Goal: Answer question/provide support: Share knowledge or assist other users

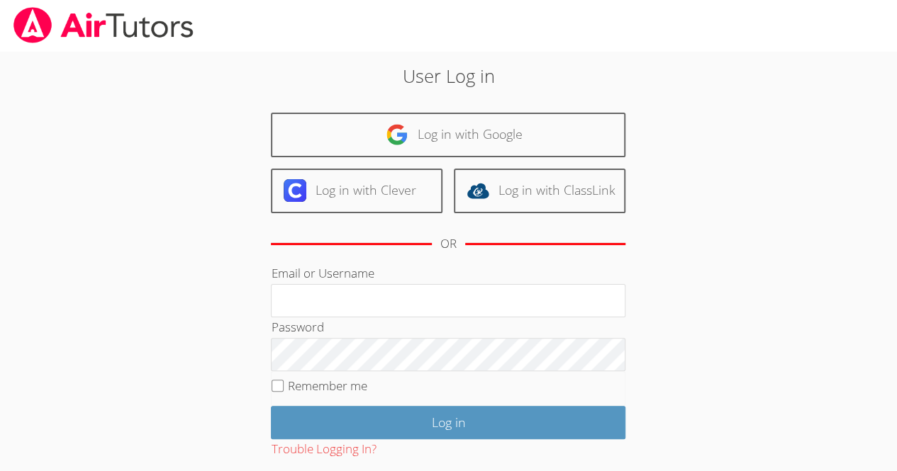
click at [430, 162] on div "Log in with Google Log in with Clever Log in with ClassLink OR" at bounding box center [448, 188] width 354 height 151
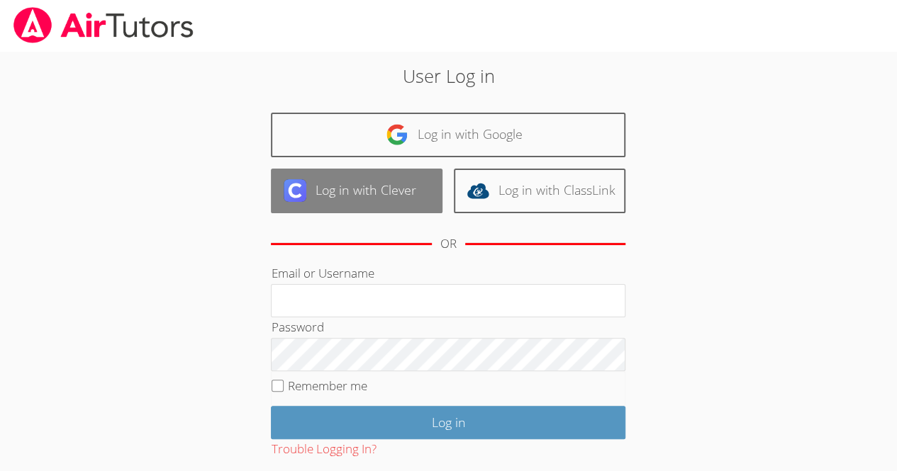
click at [393, 192] on link "Log in with Clever" at bounding box center [357, 191] width 172 height 45
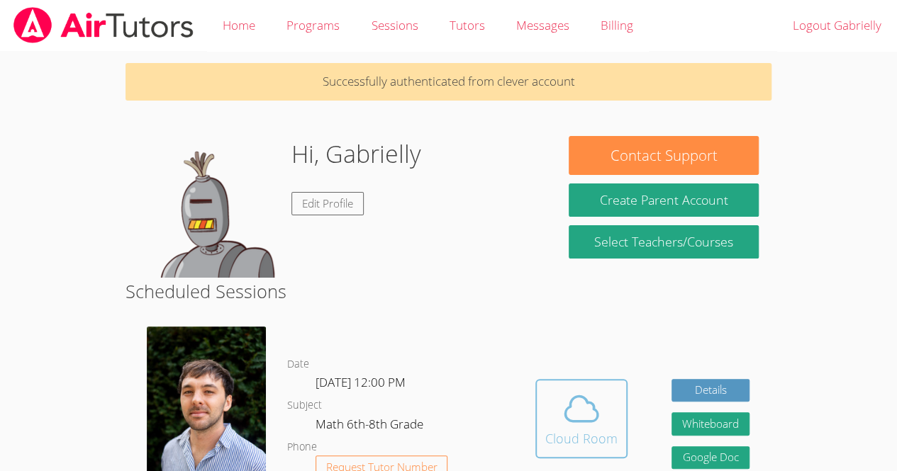
click at [586, 429] on icon at bounding box center [581, 409] width 40 height 40
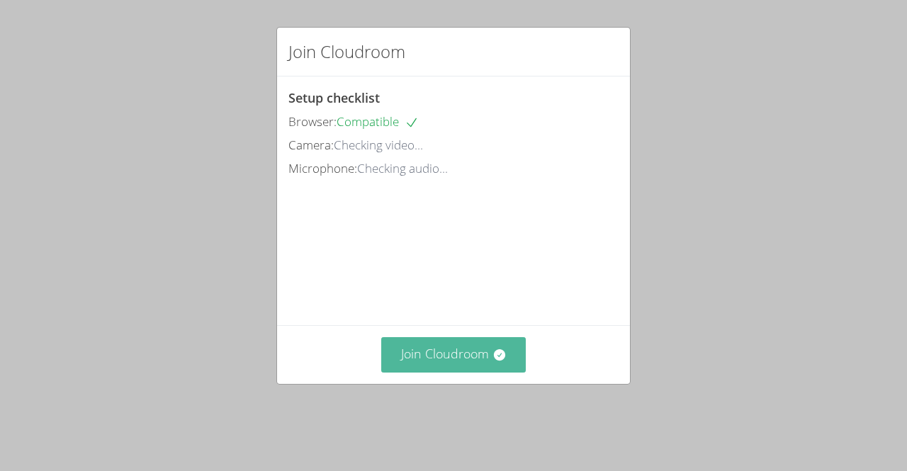
click at [417, 362] on button "Join Cloudroom" at bounding box center [453, 354] width 145 height 35
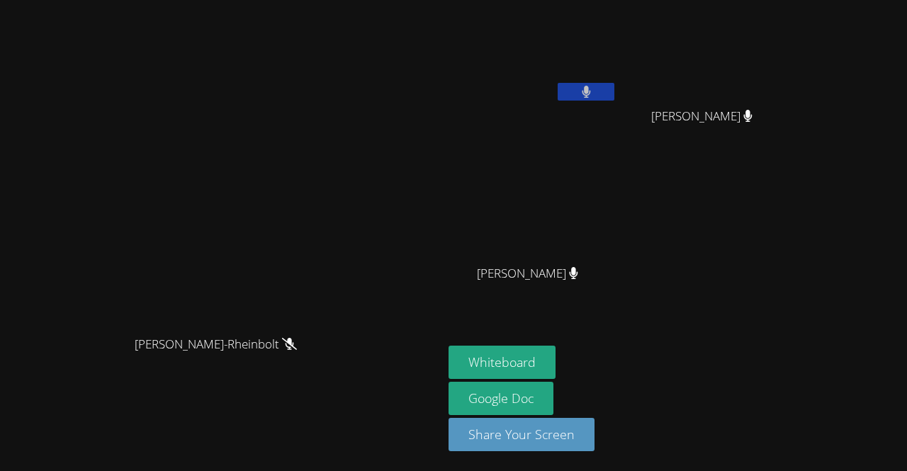
click at [792, 374] on div "Whiteboard Google Doc Share Your Screen" at bounding box center [620, 404] width 343 height 117
click at [591, 91] on icon at bounding box center [586, 92] width 9 height 12
click at [594, 90] on icon at bounding box center [586, 92] width 15 height 12
click at [591, 89] on icon at bounding box center [586, 92] width 9 height 12
click at [594, 87] on icon at bounding box center [586, 92] width 15 height 12
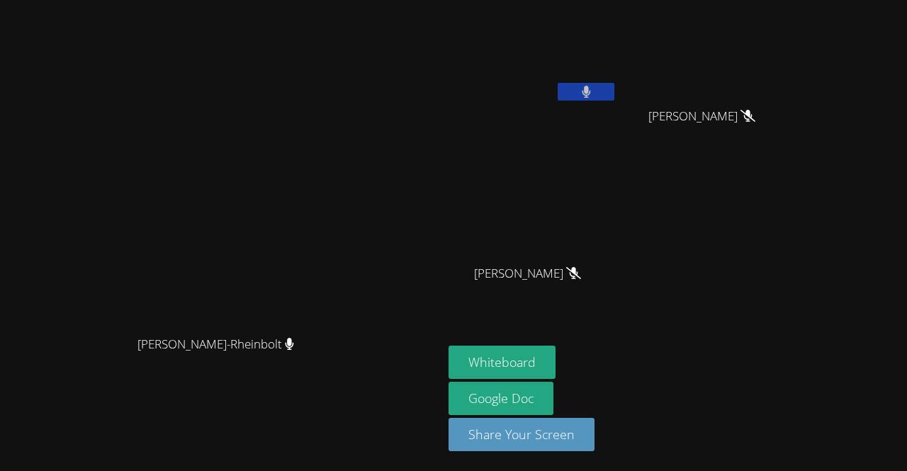
click at [591, 86] on icon at bounding box center [586, 92] width 9 height 12
click at [594, 90] on icon at bounding box center [586, 92] width 15 height 12
click at [590, 95] on icon at bounding box center [586, 92] width 9 height 12
click at [594, 95] on icon at bounding box center [586, 92] width 15 height 12
click at [617, 82] on video at bounding box center [533, 53] width 169 height 95
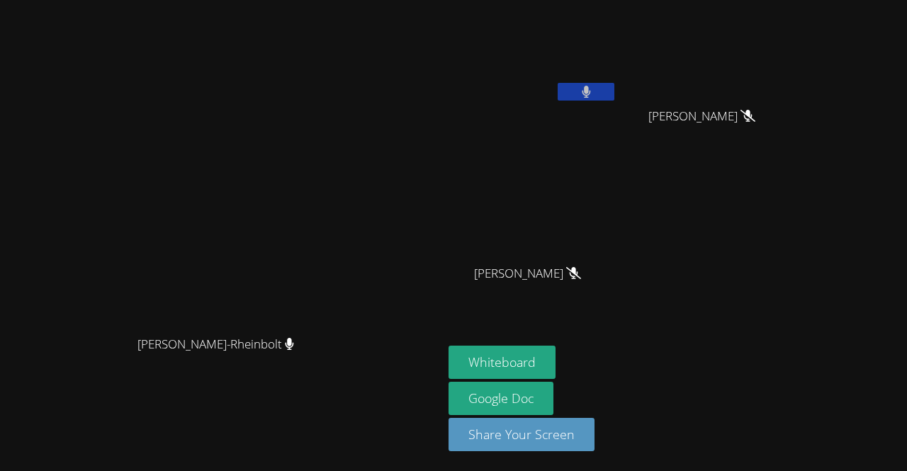
click at [591, 96] on icon at bounding box center [586, 92] width 9 height 12
drag, startPoint x: 694, startPoint y: 96, endPoint x: 707, endPoint y: 91, distance: 13.4
click at [615, 91] on button at bounding box center [586, 92] width 57 height 18
click at [591, 91] on icon at bounding box center [586, 92] width 9 height 12
click at [615, 84] on button at bounding box center [586, 92] width 57 height 18
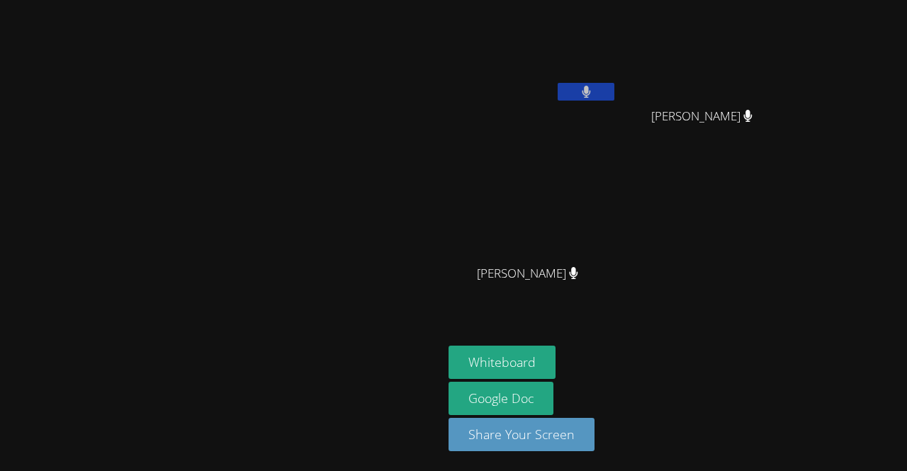
click at [590, 89] on icon at bounding box center [586, 92] width 9 height 12
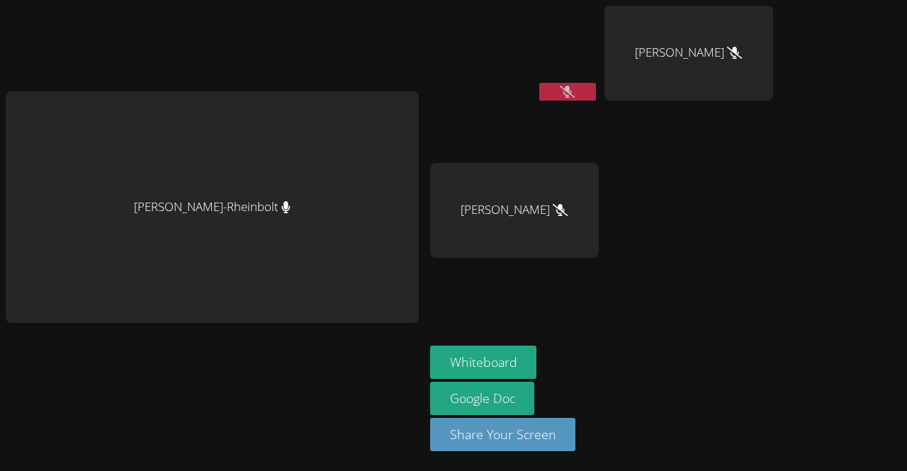
click at [559, 99] on button at bounding box center [567, 92] width 57 height 18
click at [578, 94] on button at bounding box center [567, 92] width 57 height 18
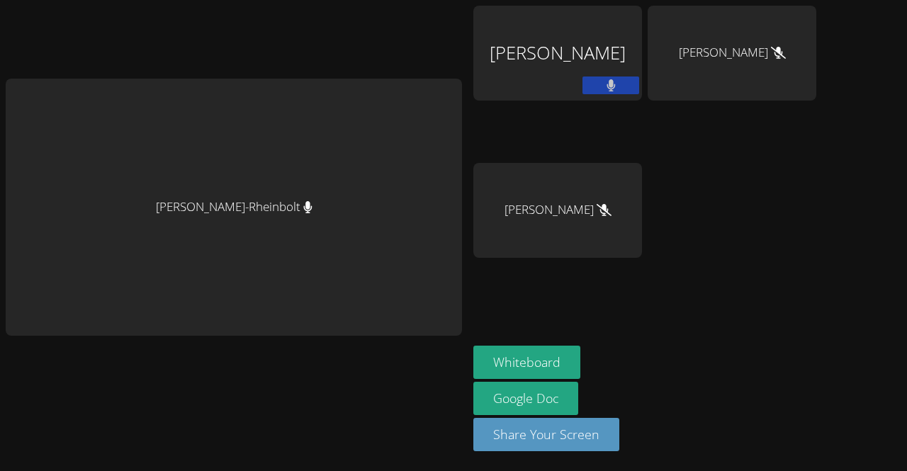
click at [583, 84] on button at bounding box center [611, 86] width 57 height 18
click at [604, 82] on icon at bounding box center [611, 85] width 15 height 12
click at [583, 77] on button at bounding box center [611, 86] width 57 height 18
click at [583, 82] on button at bounding box center [611, 86] width 57 height 18
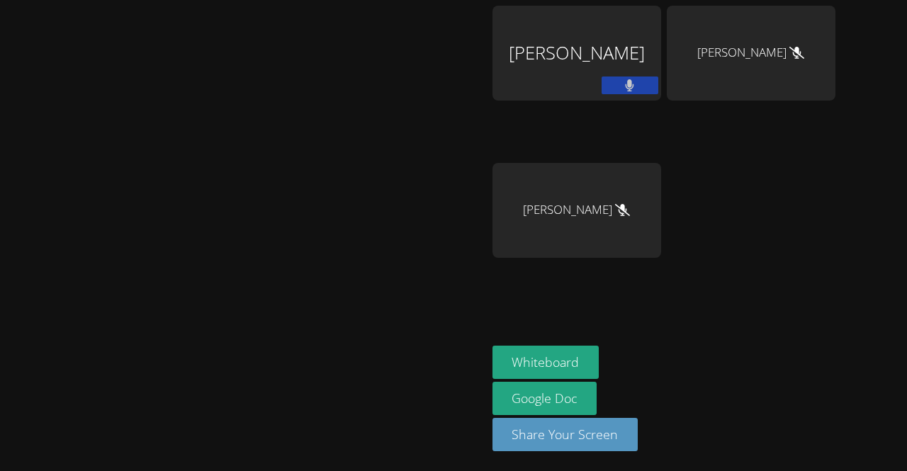
click at [634, 83] on icon at bounding box center [629, 85] width 9 height 12
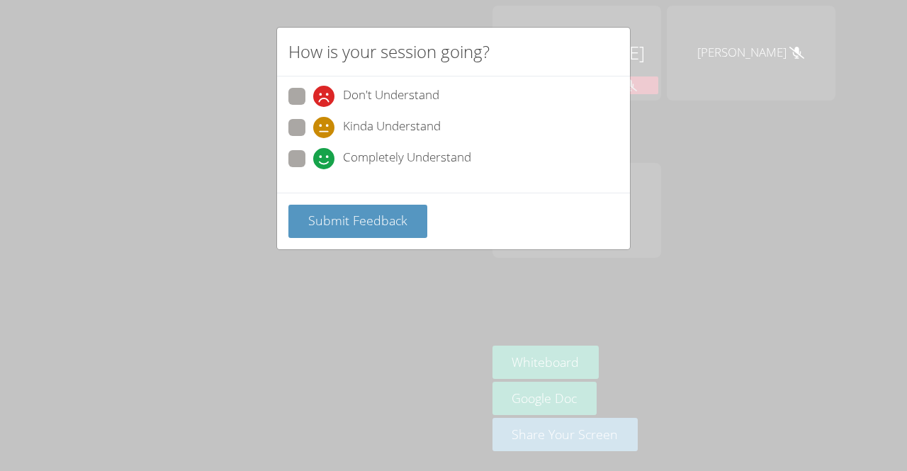
click at [313, 169] on span at bounding box center [313, 169] width 0 height 0
click at [313, 157] on input "Completely Understand" at bounding box center [319, 156] width 12 height 12
radio input "true"
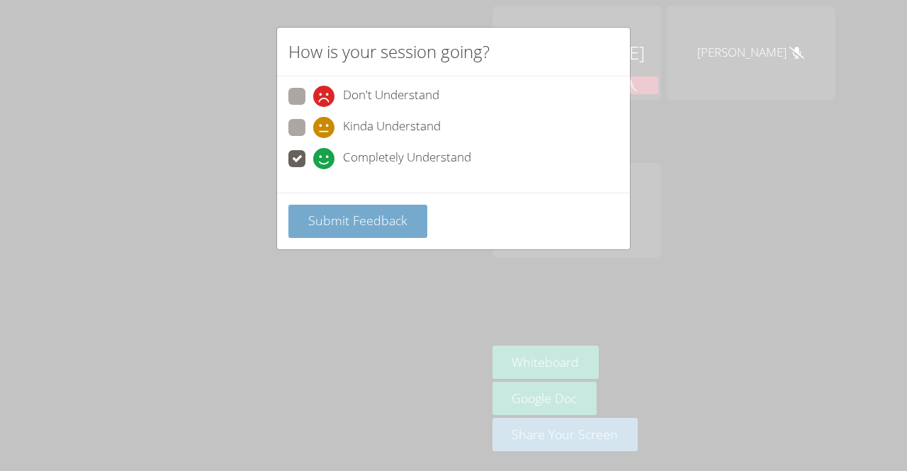
click at [403, 223] on span "Submit Feedback" at bounding box center [357, 220] width 99 height 17
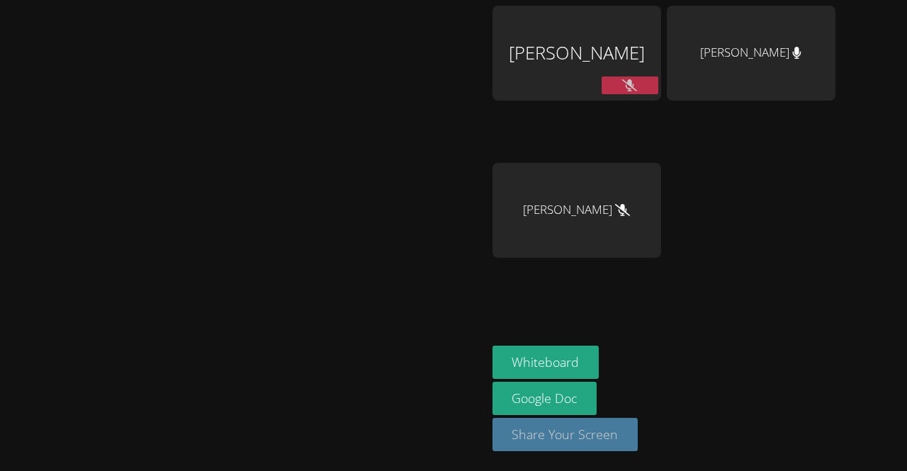
click at [603, 437] on button "Share Your Screen" at bounding box center [566, 434] width 146 height 33
click at [637, 82] on icon at bounding box center [629, 85] width 15 height 12
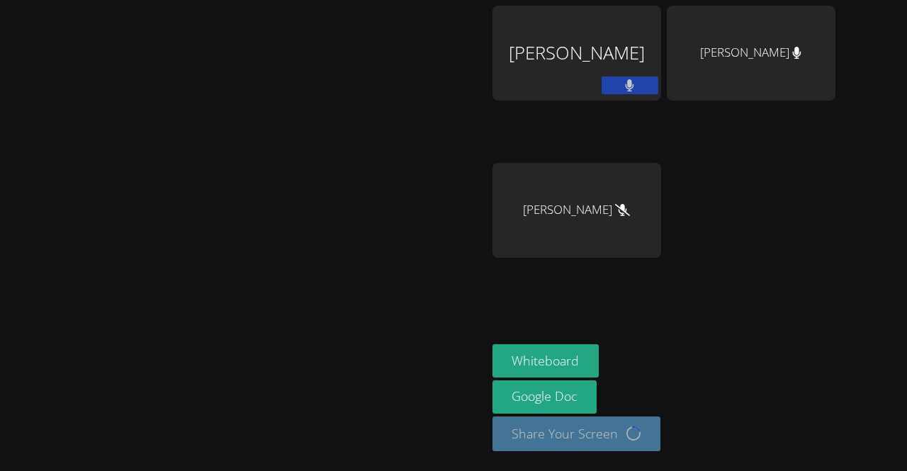
click at [659, 84] on button at bounding box center [630, 86] width 57 height 18
click at [637, 84] on icon at bounding box center [629, 85] width 15 height 12
click at [634, 84] on icon at bounding box center [630, 85] width 9 height 12
click at [637, 86] on icon at bounding box center [629, 85] width 15 height 12
click at [634, 84] on icon at bounding box center [629, 85] width 9 height 12
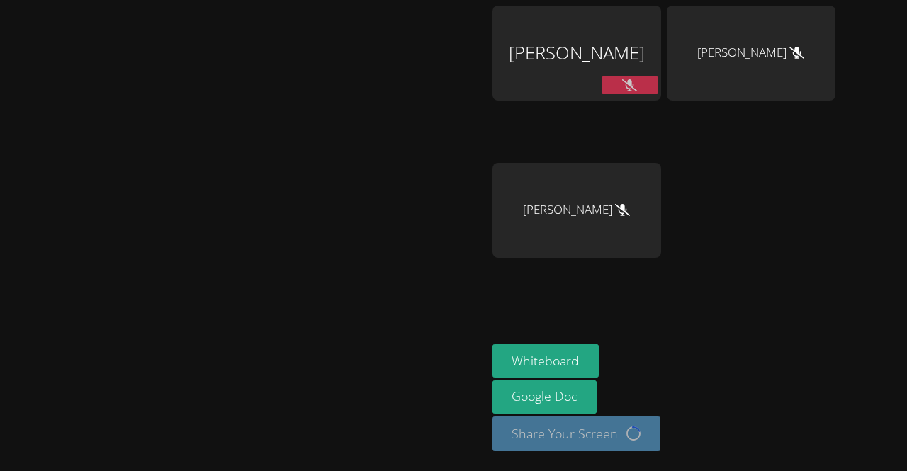
click at [659, 88] on button at bounding box center [630, 86] width 57 height 18
click at [661, 75] on div "Gabrielly Coelho Maia" at bounding box center [577, 53] width 169 height 95
click at [634, 88] on icon at bounding box center [630, 85] width 9 height 12
click at [637, 86] on icon at bounding box center [629, 85] width 15 height 12
click at [659, 79] on button at bounding box center [630, 86] width 57 height 18
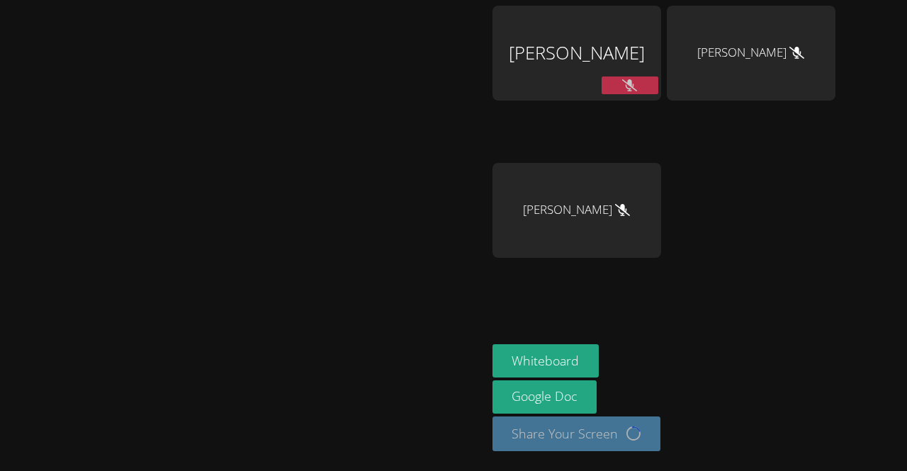
click at [637, 90] on icon at bounding box center [629, 85] width 15 height 12
click at [634, 79] on icon at bounding box center [629, 85] width 9 height 12
click at [637, 86] on icon at bounding box center [629, 85] width 15 height 12
click at [634, 87] on icon at bounding box center [630, 85] width 9 height 12
click at [637, 89] on icon at bounding box center [629, 85] width 15 height 12
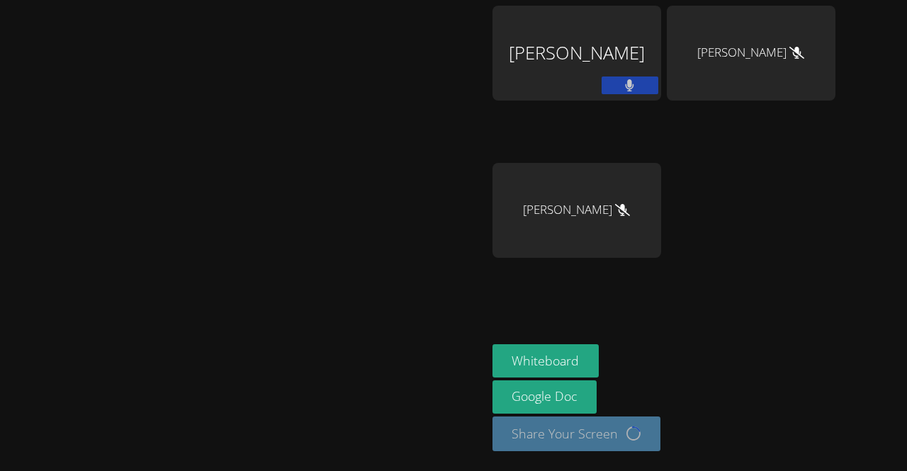
click at [634, 89] on icon at bounding box center [629, 85] width 9 height 12
click at [637, 87] on icon at bounding box center [629, 85] width 15 height 12
click at [659, 85] on button at bounding box center [630, 86] width 57 height 18
drag, startPoint x: 693, startPoint y: 82, endPoint x: 722, endPoint y: 94, distance: 31.5
drag, startPoint x: 722, startPoint y: 94, endPoint x: 706, endPoint y: 83, distance: 19.3
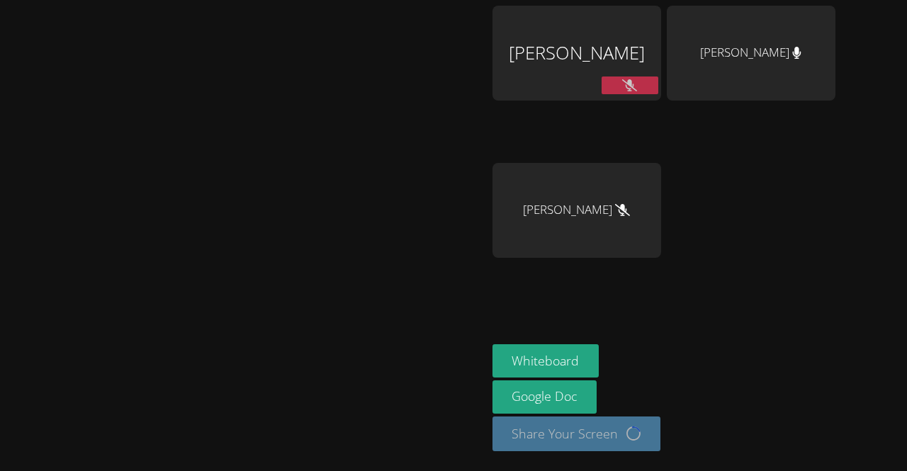
click at [659, 83] on button at bounding box center [630, 86] width 57 height 18
click at [634, 82] on icon at bounding box center [629, 85] width 9 height 12
click at [637, 89] on icon at bounding box center [629, 85] width 15 height 12
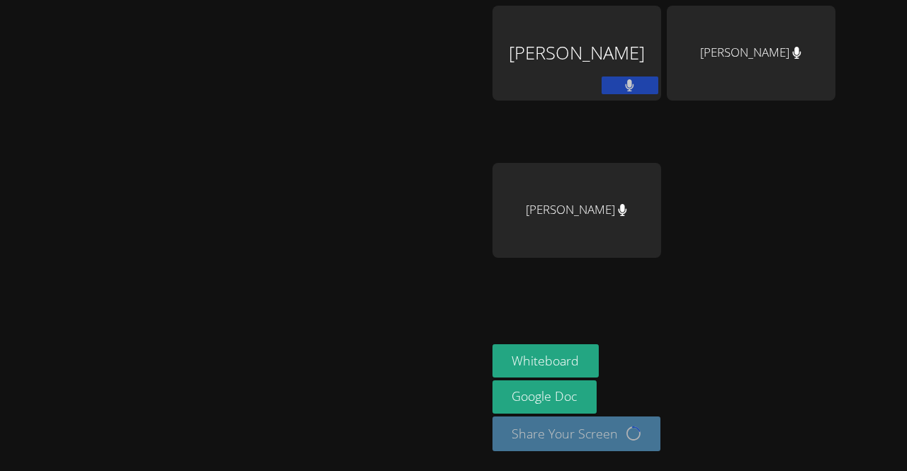
click at [634, 80] on icon at bounding box center [629, 85] width 9 height 12
click at [637, 80] on icon at bounding box center [629, 85] width 15 height 12
drag, startPoint x: 698, startPoint y: 82, endPoint x: 805, endPoint y: 140, distance: 122.4
drag, startPoint x: 805, startPoint y: 140, endPoint x: 702, endPoint y: 85, distance: 117.0
click at [659, 85] on button at bounding box center [630, 86] width 57 height 18
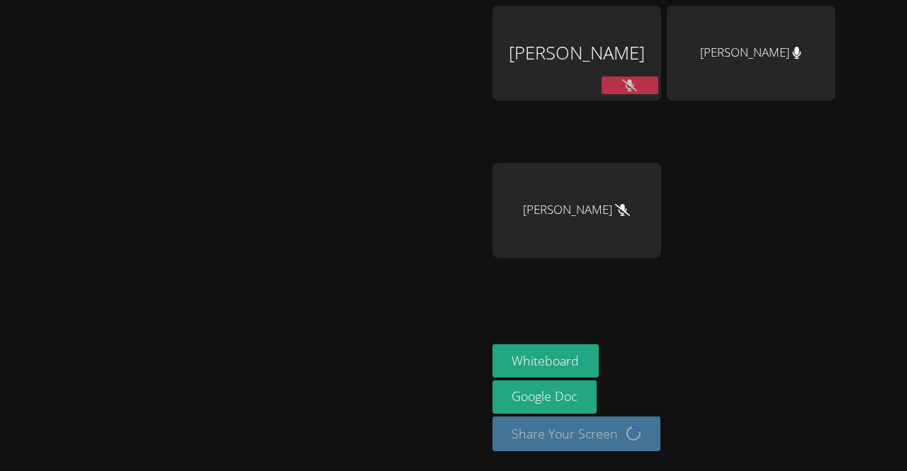
click at [637, 85] on icon at bounding box center [629, 85] width 15 height 12
click at [659, 85] on button at bounding box center [630, 86] width 57 height 18
click at [659, 96] on div at bounding box center [630, 87] width 57 height 21
click at [659, 87] on button at bounding box center [630, 86] width 57 height 18
click at [659, 83] on button at bounding box center [630, 86] width 57 height 18
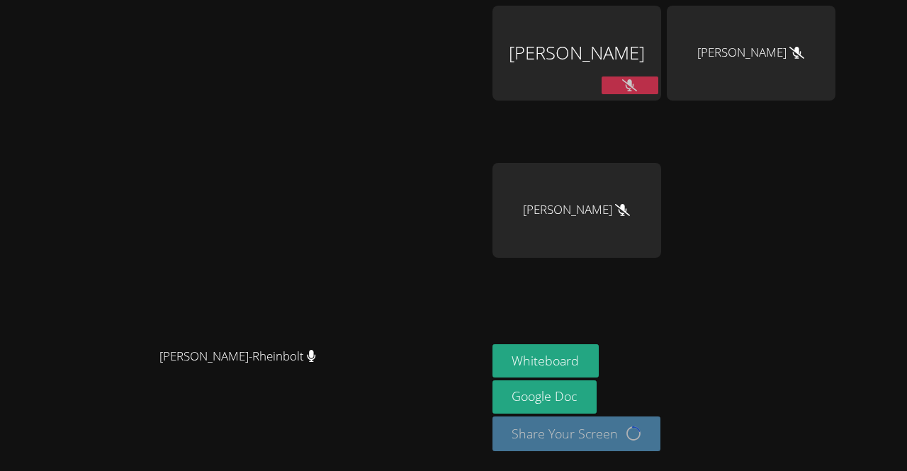
click at [659, 78] on button at bounding box center [630, 86] width 57 height 18
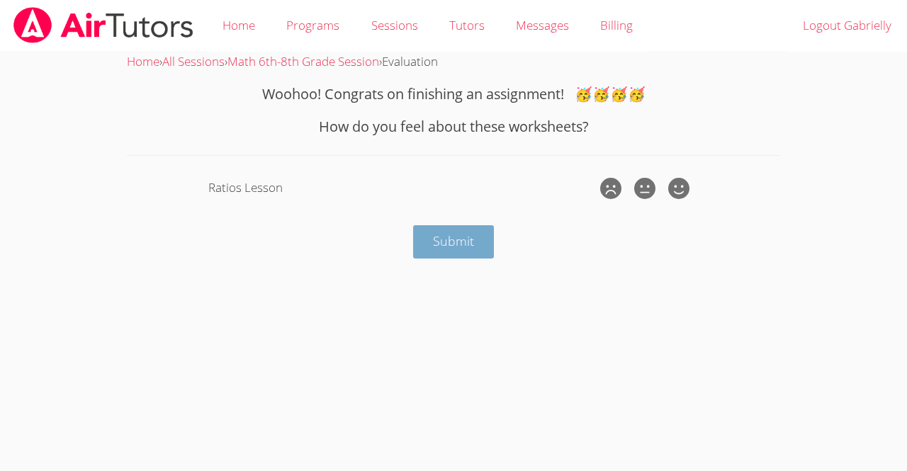
click at [449, 240] on span "Submit" at bounding box center [453, 241] width 41 height 17
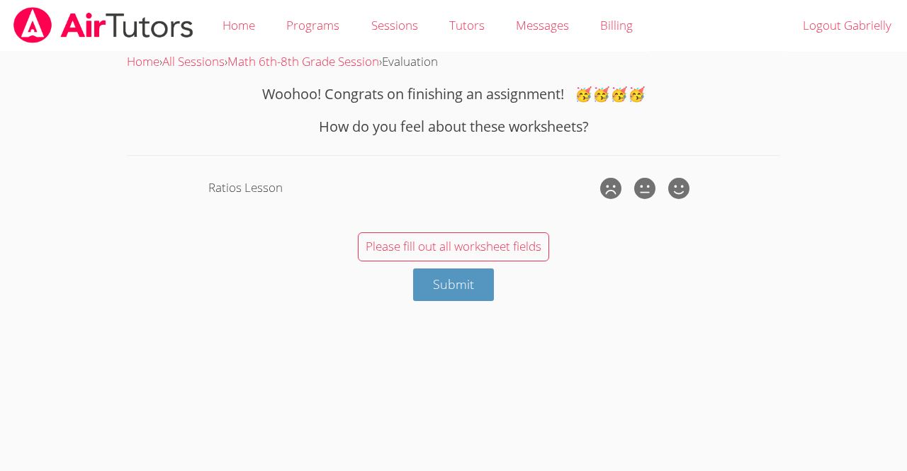
click at [3, 376] on body "Home Programs Sessions Tutors Messages Billing Logout Gabrielly Home › All Sess…" at bounding box center [453, 235] width 907 height 471
